Goal: Check status

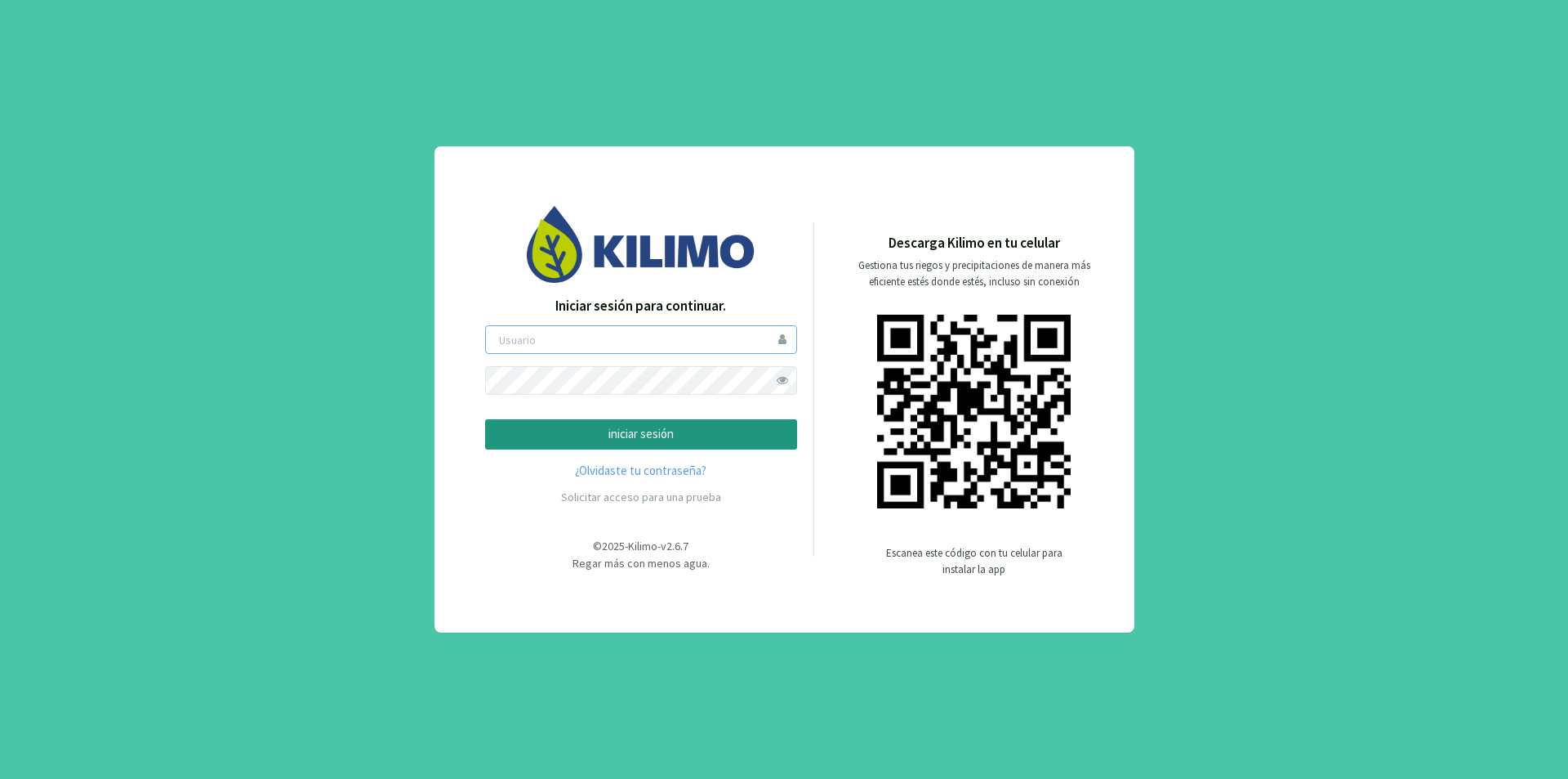
type input "lamili"
click at [629, 436] on p "iniciar sesión" at bounding box center [641, 434] width 284 height 19
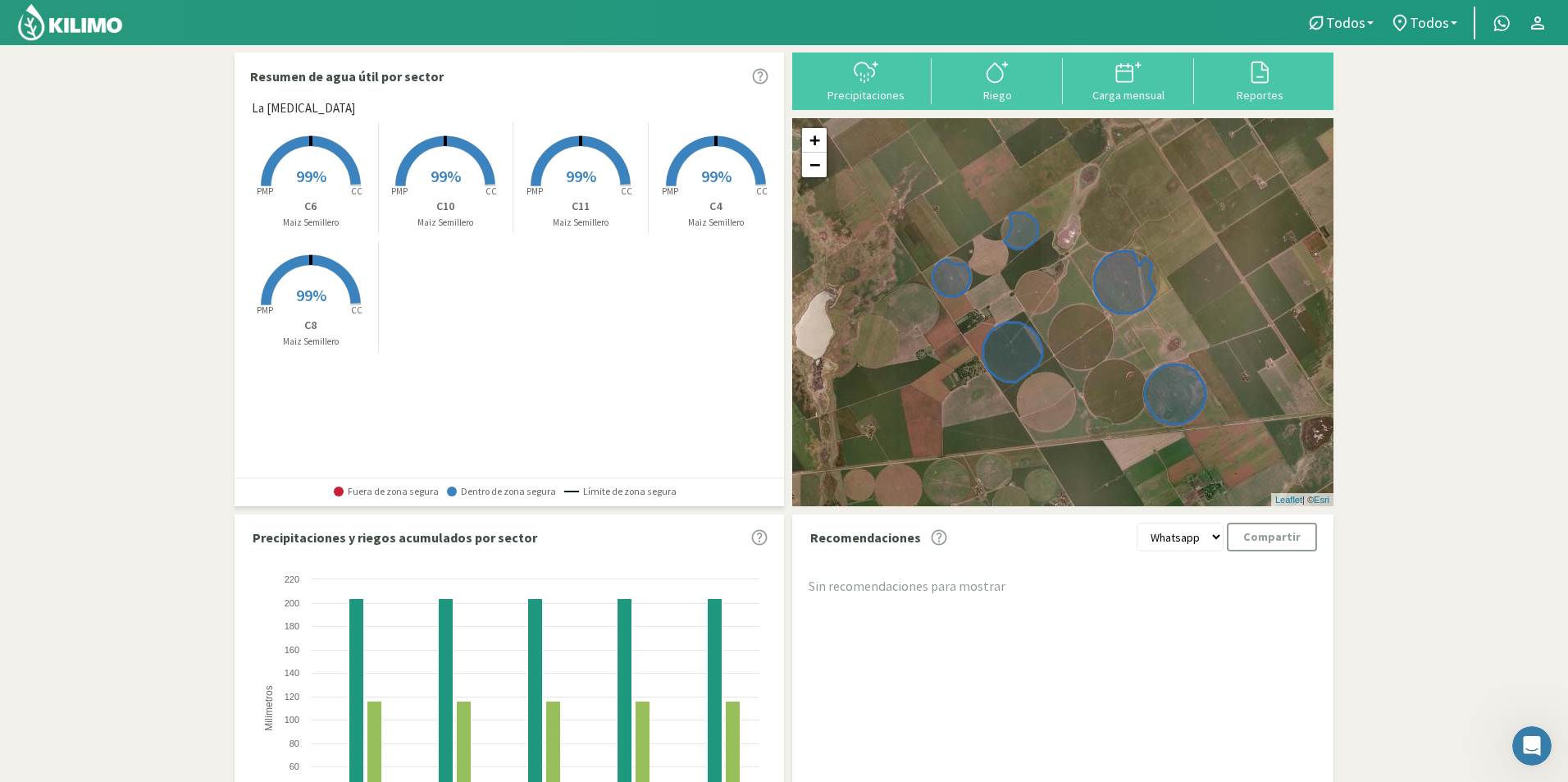
click at [339, 178] on rect at bounding box center [310, 187] width 131 height 131
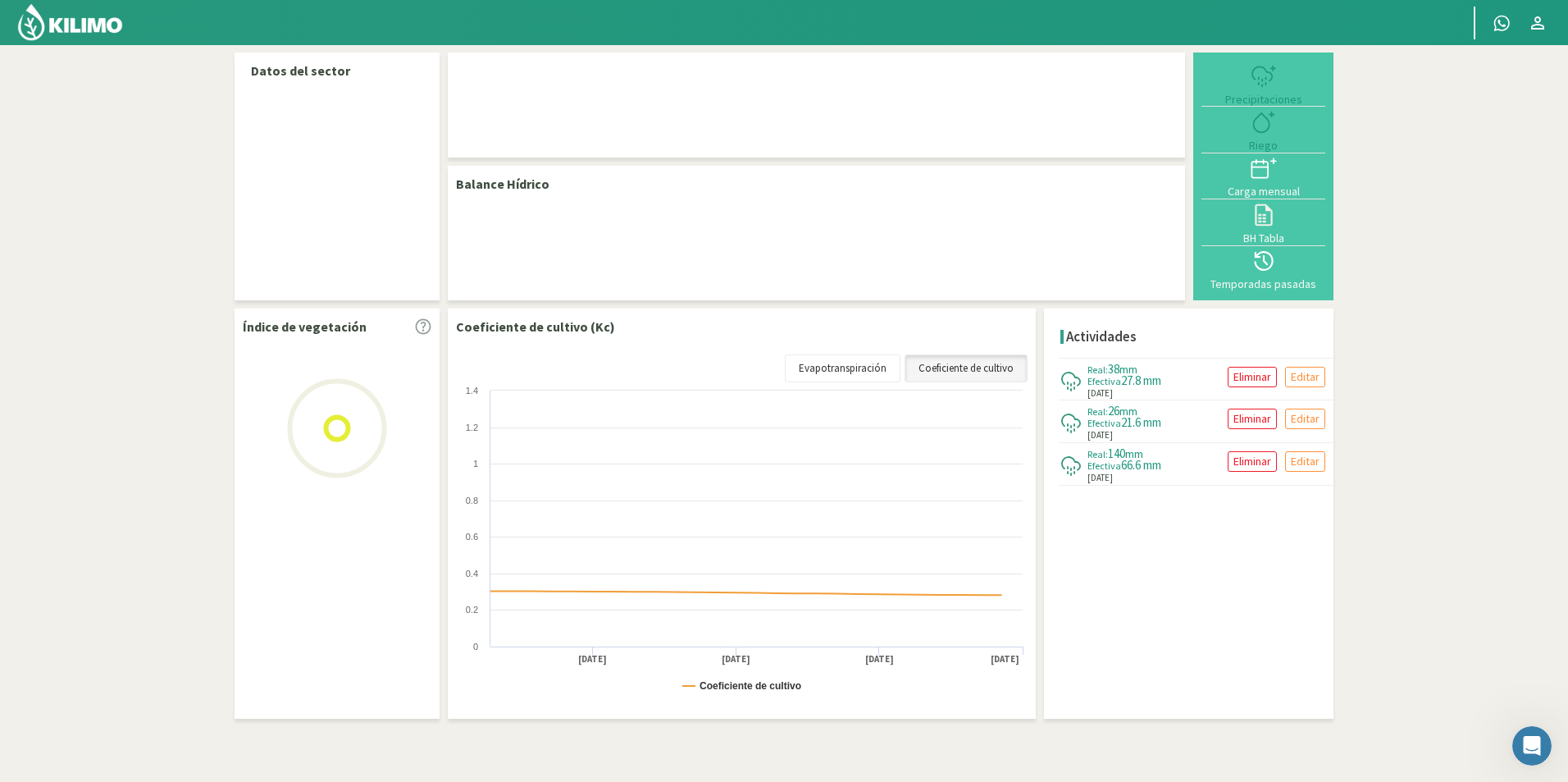
select select "3: Object"
